Goal: Task Accomplishment & Management: Use online tool/utility

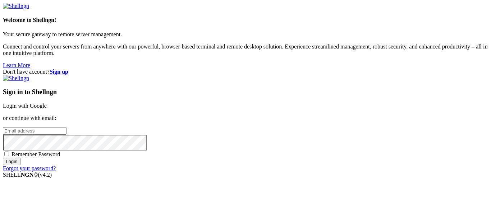
click at [47, 103] on link "Login with Google" at bounding box center [25, 106] width 44 height 6
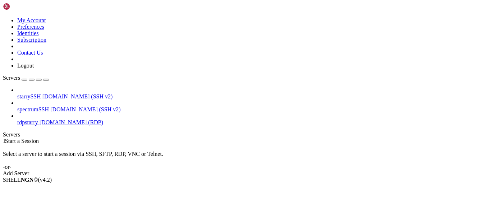
click at [57, 119] on span "[DOMAIN_NAME] (RDP)" at bounding box center [72, 122] width 64 height 6
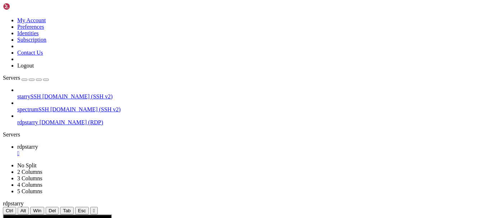
drag, startPoint x: 167, startPoint y: 26, endPoint x: 167, endPoint y: 53, distance: 26.6
click at [95, 208] on div "" at bounding box center [94, 210] width 2 height 5
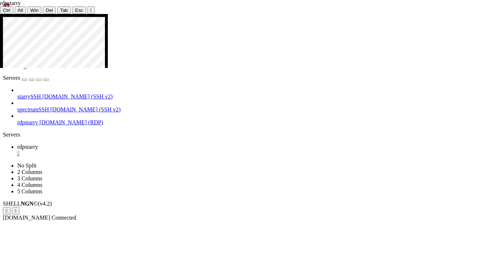
click at [244, 14] on div at bounding box center [245, 14] width 491 height 0
click at [90, 8] on div "" at bounding box center [91, 10] width 2 height 5
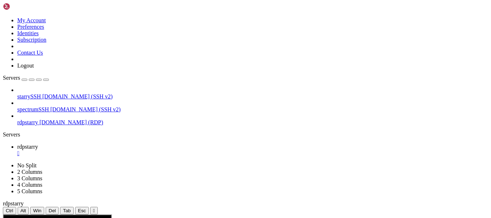
drag, startPoint x: 165, startPoint y: 20, endPoint x: 165, endPoint y: 47, distance: 26.6
click at [98, 207] on button "" at bounding box center [94, 211] width 8 height 8
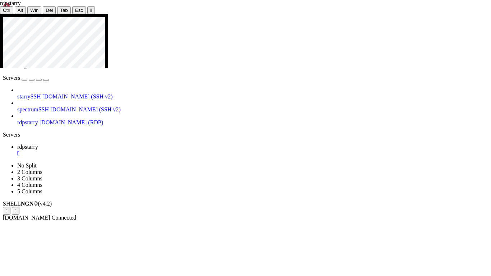
click at [248, 14] on div at bounding box center [245, 14] width 491 height 0
click at [90, 8] on div "" at bounding box center [91, 10] width 2 height 5
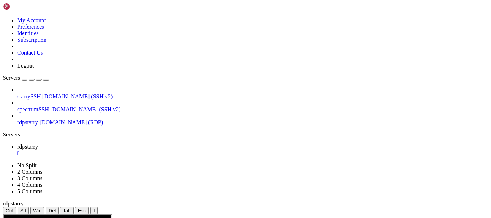
drag, startPoint x: 167, startPoint y: 237, endPoint x: 154, endPoint y: 284, distance: 49.4
click at [95, 208] on div "" at bounding box center [94, 210] width 2 height 5
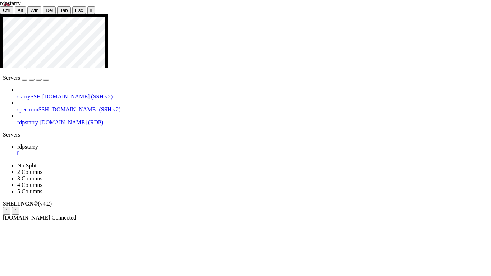
drag, startPoint x: 46, startPoint y: 150, endPoint x: 176, endPoint y: 108, distance: 136.6
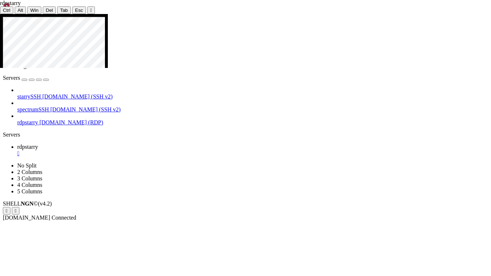
drag, startPoint x: 41, startPoint y: 194, endPoint x: 43, endPoint y: 199, distance: 5.0
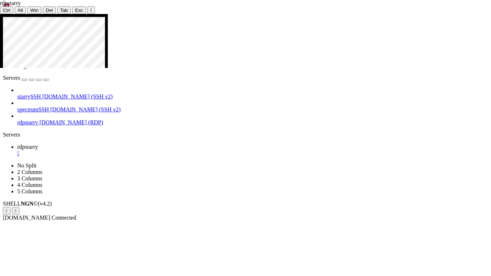
click at [0, 14] on icon at bounding box center [0, 14] width 0 height 0
click at [90, 8] on div "" at bounding box center [91, 10] width 2 height 5
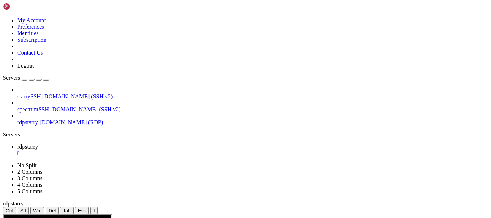
drag, startPoint x: 163, startPoint y: 22, endPoint x: 165, endPoint y: 65, distance: 42.8
click at [95, 208] on div "" at bounding box center [94, 210] width 2 height 5
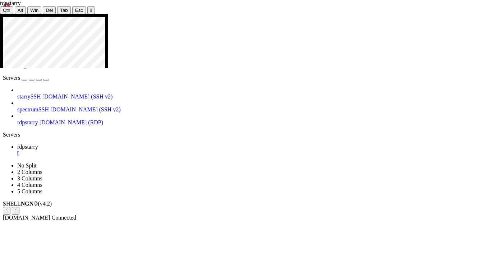
click at [0, 14] on icon at bounding box center [0, 14] width 0 height 0
click at [90, 8] on div "" at bounding box center [91, 10] width 2 height 5
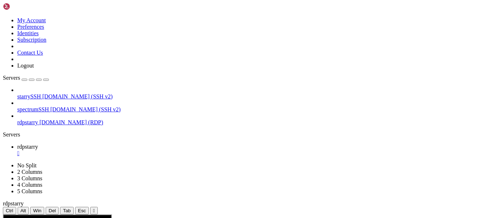
drag, startPoint x: 23, startPoint y: 219, endPoint x: 85, endPoint y: 220, distance: 62.6
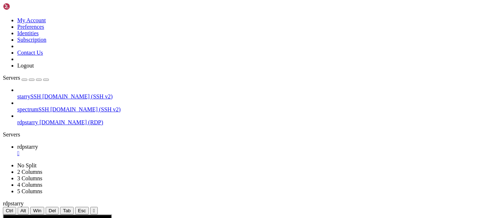
drag, startPoint x: 112, startPoint y: 255, endPoint x: 373, endPoint y: 279, distance: 262.6
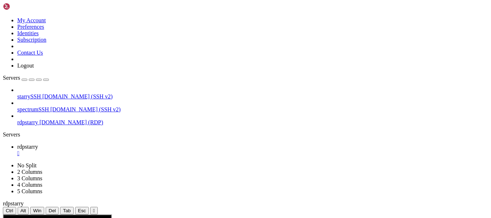
drag, startPoint x: 166, startPoint y: 24, endPoint x: 166, endPoint y: 51, distance: 26.6
click at [95, 208] on div "" at bounding box center [94, 210] width 2 height 5
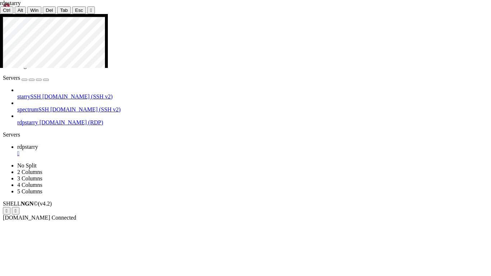
click at [0, 14] on icon at bounding box center [0, 14] width 0 height 0
click at [90, 8] on div "" at bounding box center [91, 10] width 2 height 5
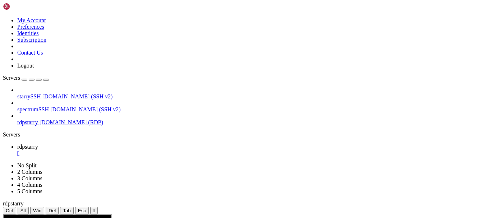
click at [95, 208] on div "" at bounding box center [94, 210] width 2 height 5
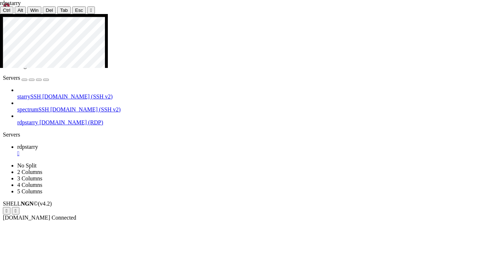
drag, startPoint x: 274, startPoint y: 119, endPoint x: 395, endPoint y: 142, distance: 123.1
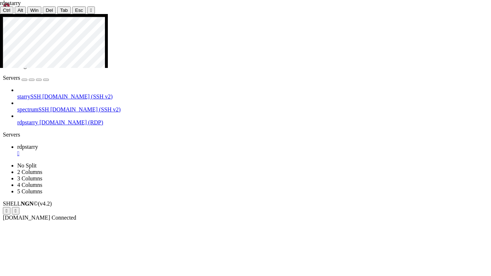
click at [0, 14] on icon at bounding box center [0, 14] width 0 height 0
click at [90, 8] on div "" at bounding box center [91, 10] width 2 height 5
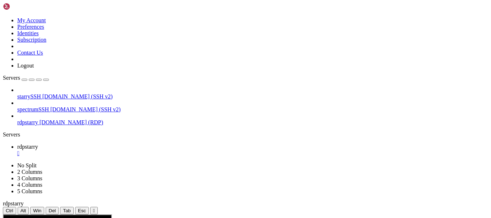
drag, startPoint x: 163, startPoint y: 24, endPoint x: 163, endPoint y: 51, distance: 26.6
click at [95, 208] on div "" at bounding box center [94, 210] width 2 height 5
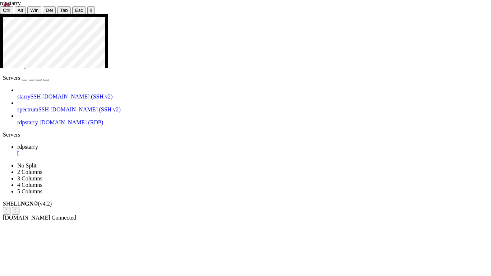
drag, startPoint x: 253, startPoint y: 20, endPoint x: 249, endPoint y: 20, distance: 4.0
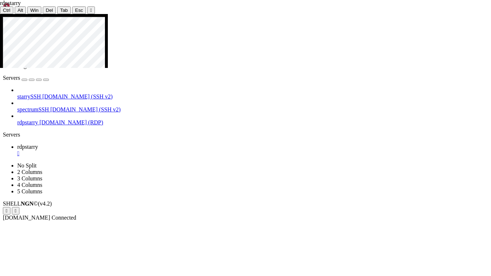
click at [0, 14] on icon at bounding box center [0, 14] width 0 height 0
click at [90, 8] on div "" at bounding box center [91, 10] width 2 height 5
